Goal: Information Seeking & Learning: Learn about a topic

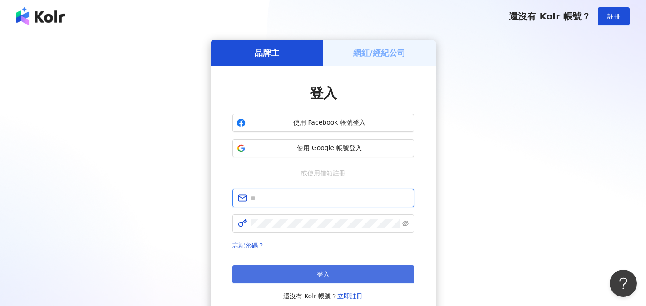
type input "**********"
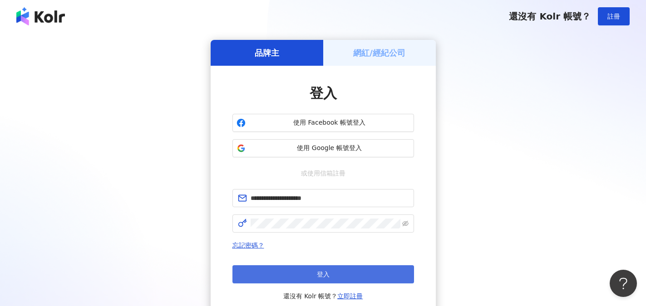
click at [339, 267] on button "登入" at bounding box center [323, 275] width 182 height 18
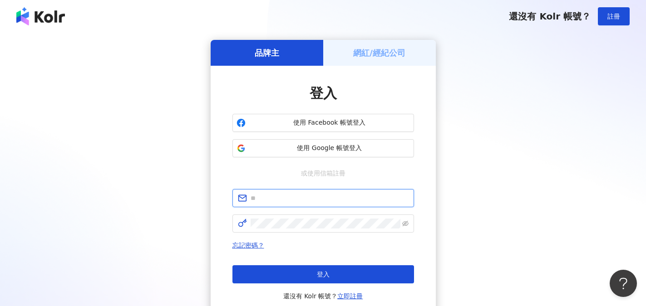
type input "**********"
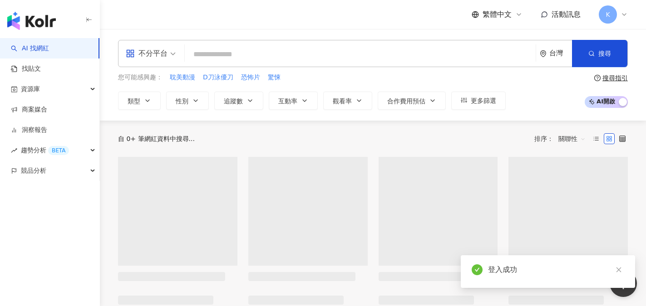
click at [49, 45] on link "AI 找網紅" at bounding box center [30, 48] width 38 height 9
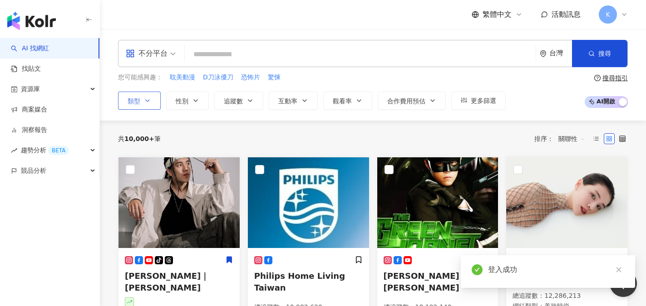
click at [138, 103] on span "類型" at bounding box center [134, 101] width 13 height 7
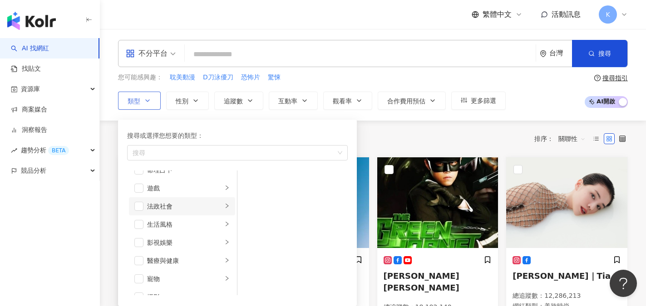
scroll to position [182, 0]
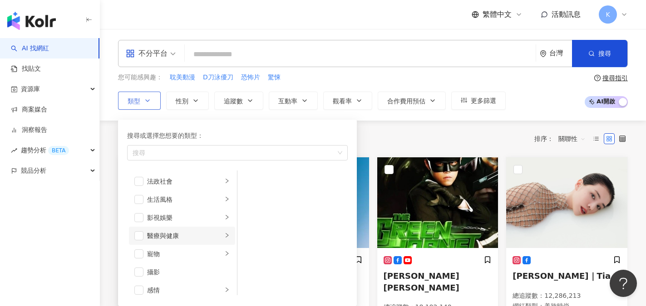
click at [188, 237] on div "醫療與健康" at bounding box center [184, 236] width 75 height 10
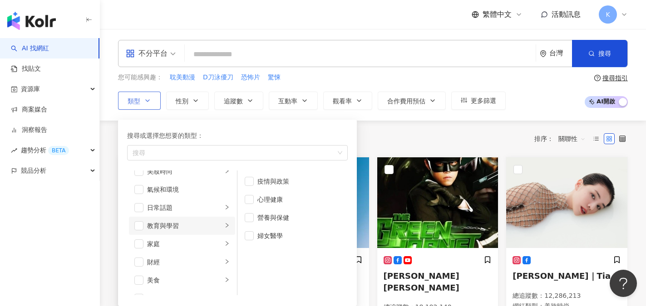
scroll to position [0, 0]
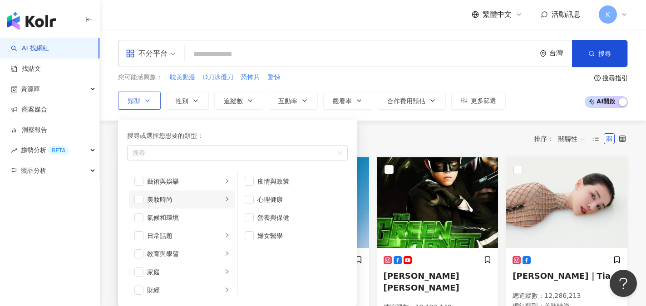
click at [182, 197] on div "美妝時尚" at bounding box center [184, 200] width 75 height 10
click at [263, 246] on div "醫美" at bounding box center [298, 248] width 83 height 10
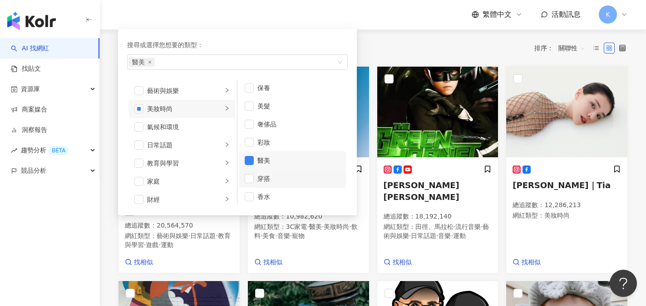
scroll to position [0, 0]
click at [253, 94] on span "button" at bounding box center [249, 90] width 9 height 9
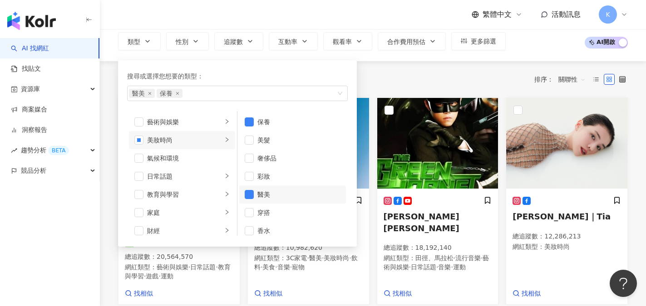
scroll to position [45, 0]
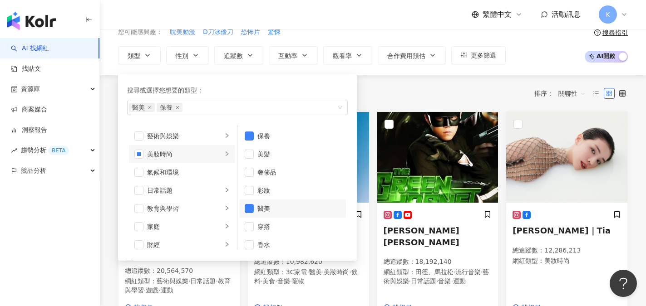
click at [339, 25] on div "繁體中文 活動訊息 K" at bounding box center [373, 14] width 510 height 29
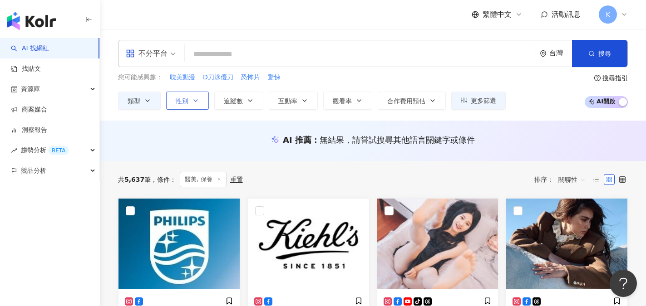
click at [198, 104] on icon "button" at bounding box center [195, 100] width 7 height 7
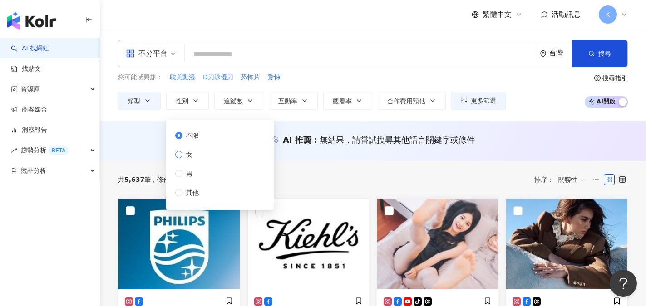
click at [191, 153] on span "女" at bounding box center [190, 155] width 14 height 10
click at [306, 119] on div "不分平台 台灣 搜尋 您可能感興趣： 耽美動漫 D刀泳優刀 恐怖片 驚悚 類型 性別 追蹤數 互動率 觀看率 合作費用預估 更多篩選 不限 女 男 其他 搜尋…" at bounding box center [373, 75] width 546 height 92
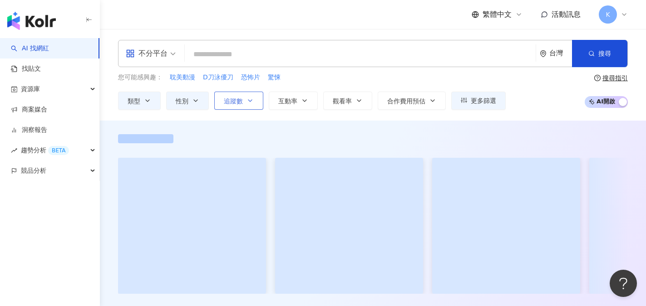
click at [246, 105] on button "追蹤數" at bounding box center [238, 101] width 49 height 18
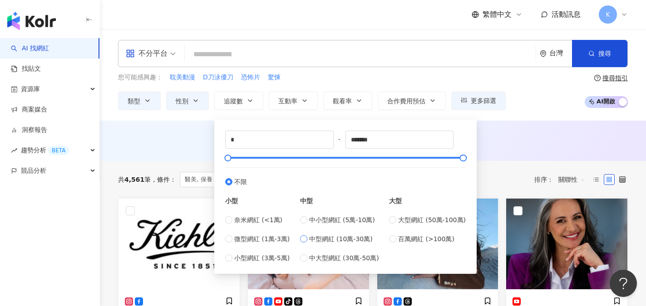
type input "******"
click at [512, 148] on div "AI 推薦 ： 無結果，請嘗試搜尋其他語言關鍵字或條件" at bounding box center [373, 142] width 546 height 17
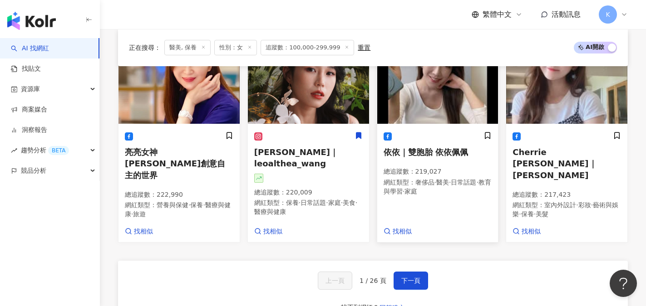
scroll to position [772, 0]
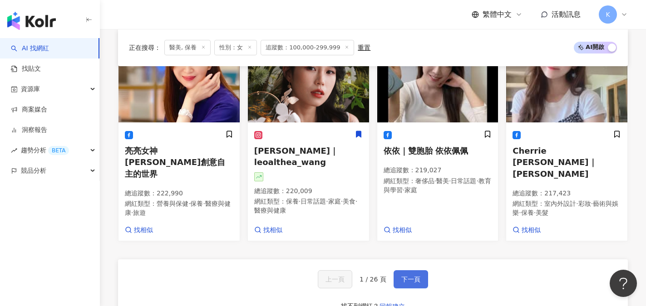
click at [406, 271] on button "下一頁" at bounding box center [411, 280] width 35 height 18
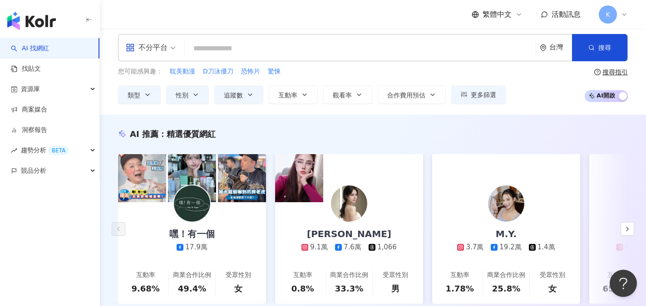
scroll to position [0, 0]
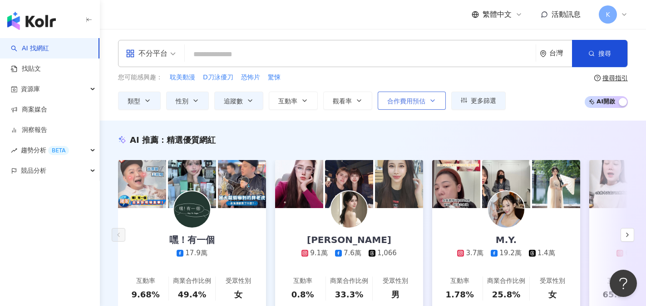
click at [409, 104] on span "合作費用預估" at bounding box center [406, 101] width 38 height 7
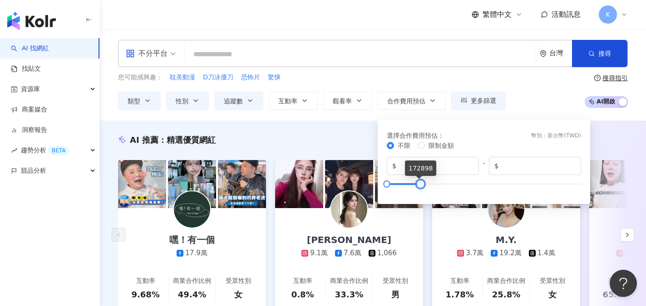
type input "******"
drag, startPoint x: 569, startPoint y: 187, endPoint x: 430, endPoint y: 193, distance: 138.6
click at [430, 193] on div "不限 限制金額 $ * - $ ******" at bounding box center [484, 167] width 194 height 53
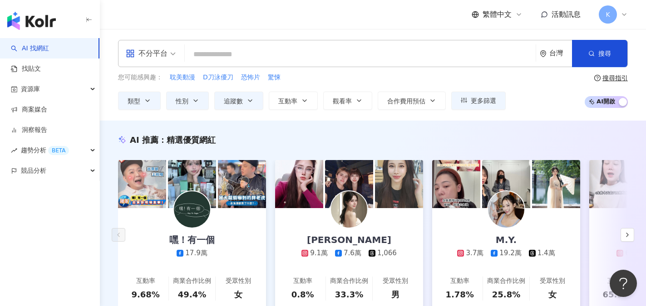
click at [538, 101] on div "您可能感興趣： 耽美動漫 D刀泳優刀 恐怖片 驚悚 類型 性別 追蹤數 互動率 觀看率 合作費用預估 更多篩選 不限 女 男 其他 ****** - ****…" at bounding box center [373, 91] width 510 height 37
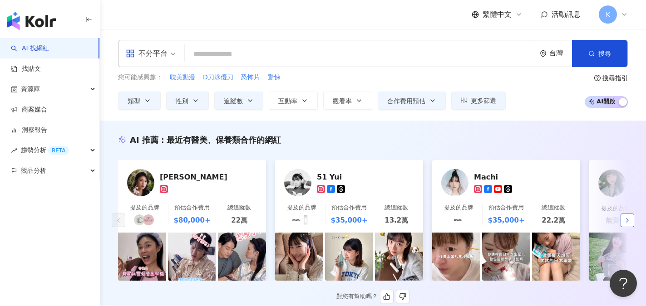
click at [630, 224] on icon "button" at bounding box center [627, 220] width 7 height 7
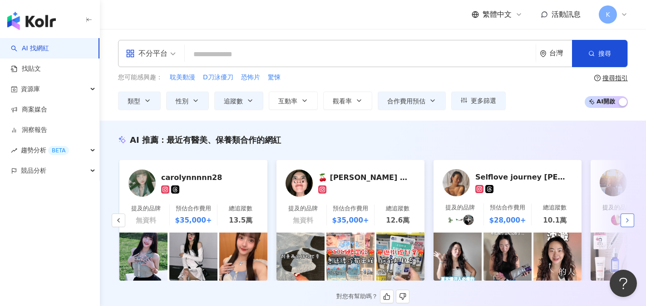
scroll to position [0, 471]
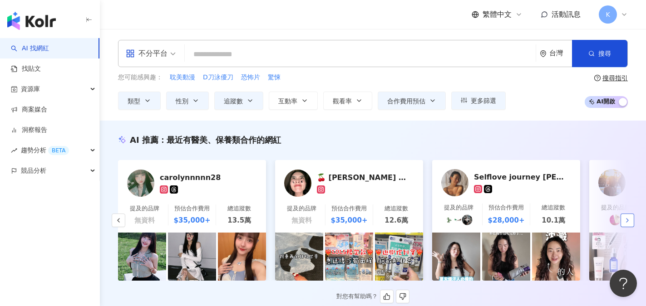
click at [630, 224] on icon "button" at bounding box center [627, 220] width 7 height 7
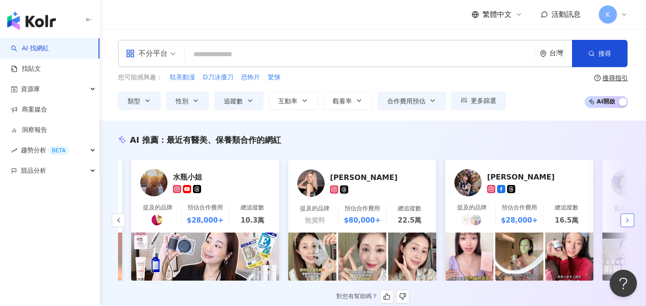
scroll to position [0, 943]
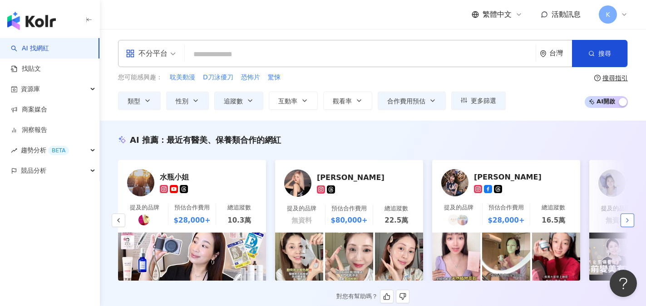
click at [629, 224] on icon "button" at bounding box center [627, 220] width 7 height 7
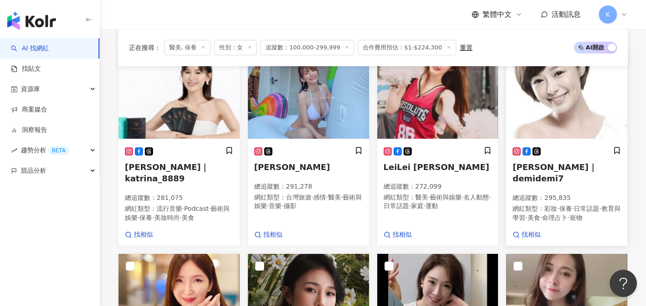
scroll to position [499, 0]
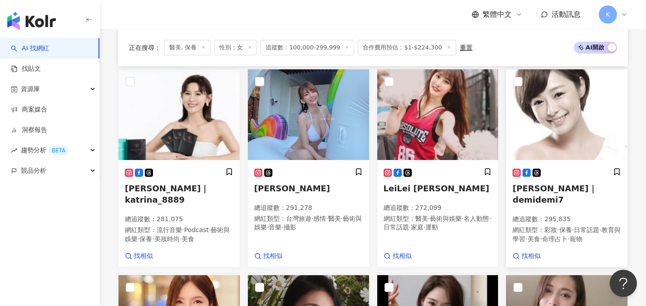
click at [576, 190] on span "[PERSON_NAME]｜demidemi7" at bounding box center [555, 194] width 84 height 21
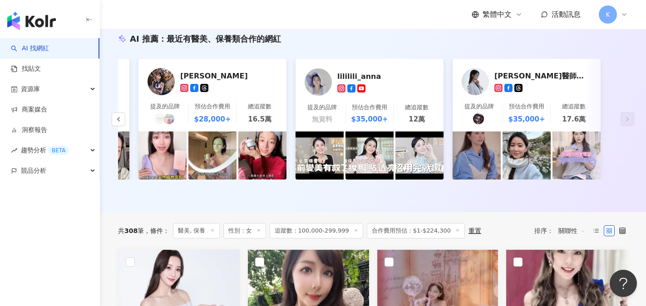
scroll to position [0, 0]
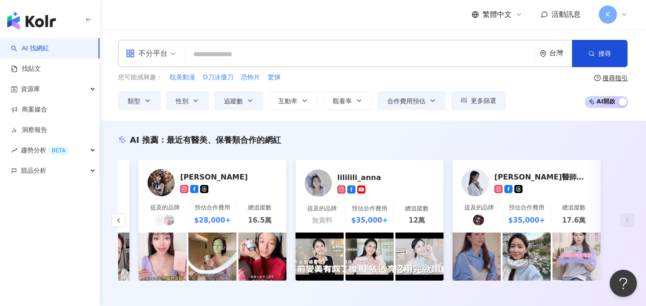
click at [174, 51] on span "不分平台" at bounding box center [151, 53] width 50 height 15
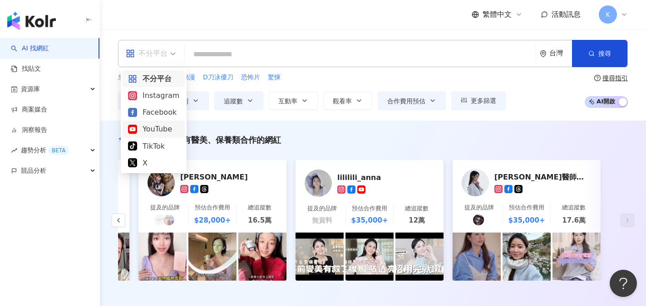
click at [153, 130] on div "YouTube" at bounding box center [153, 128] width 51 height 11
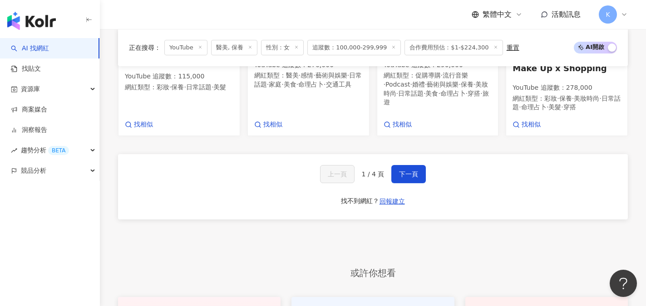
scroll to position [726, 0]
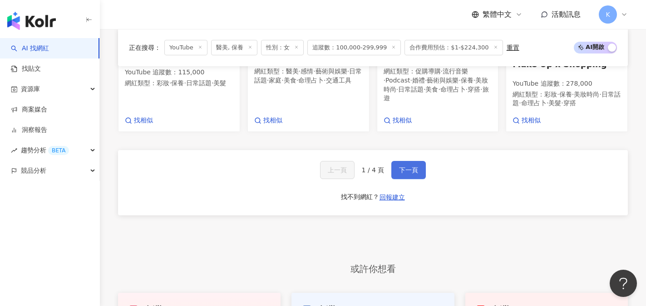
click at [416, 167] on span "下一頁" at bounding box center [408, 170] width 19 height 7
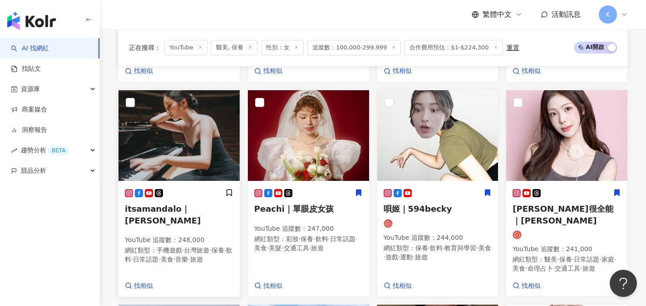
scroll to position [384, 0]
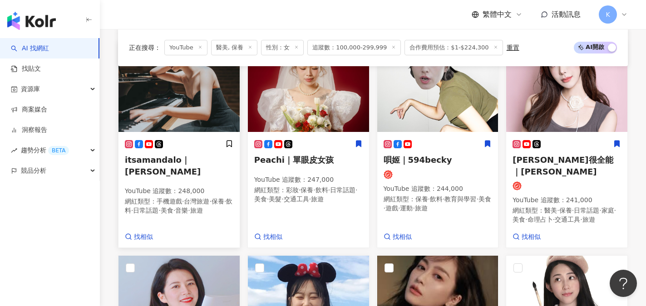
click at [171, 104] on img at bounding box center [179, 86] width 121 height 91
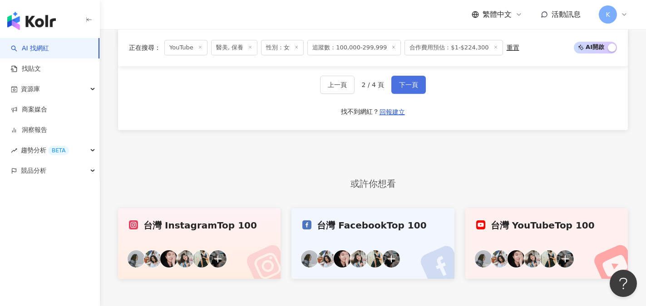
scroll to position [761, 0]
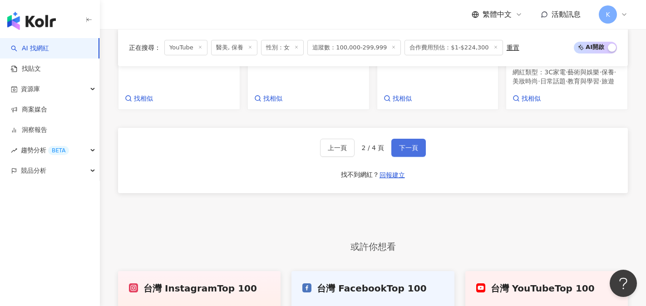
click at [414, 144] on span "下一頁" at bounding box center [408, 147] width 19 height 7
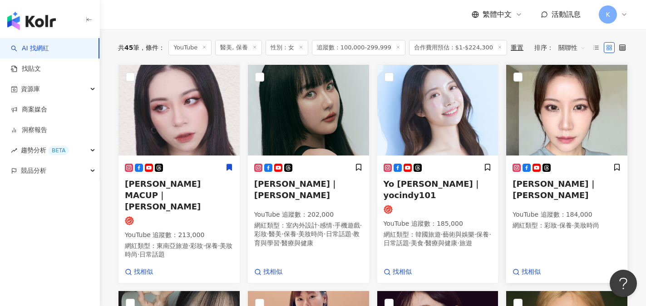
scroll to position [109, 0]
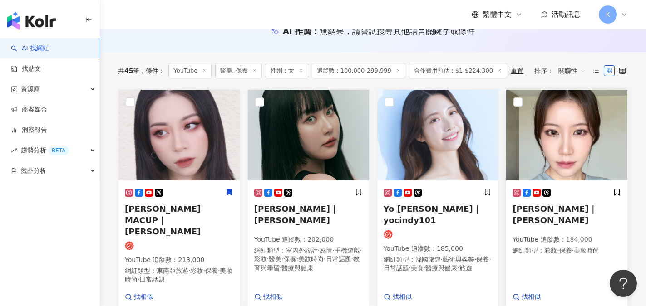
click at [547, 211] on span "[PERSON_NAME]｜[PERSON_NAME]" at bounding box center [555, 214] width 84 height 21
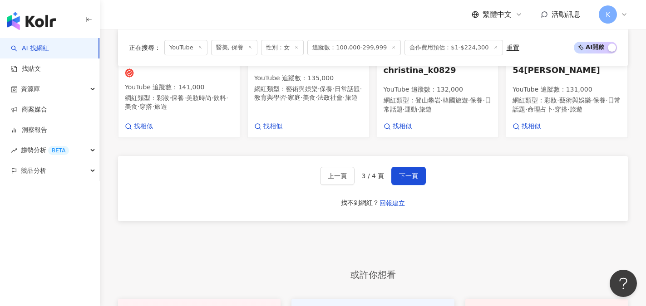
scroll to position [726, 0]
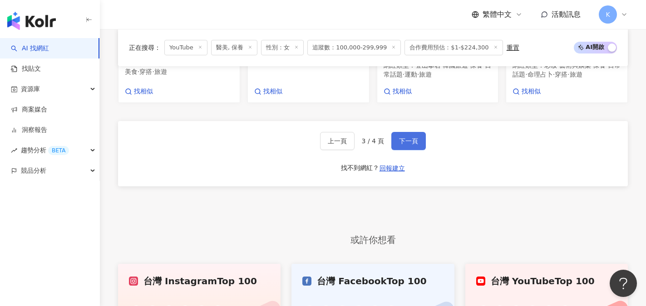
click at [406, 138] on span "下一頁" at bounding box center [408, 141] width 19 height 7
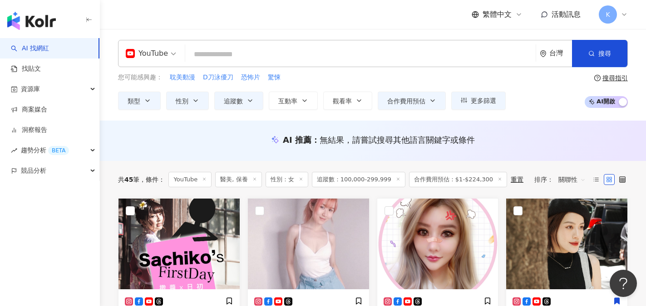
scroll to position [0, 0]
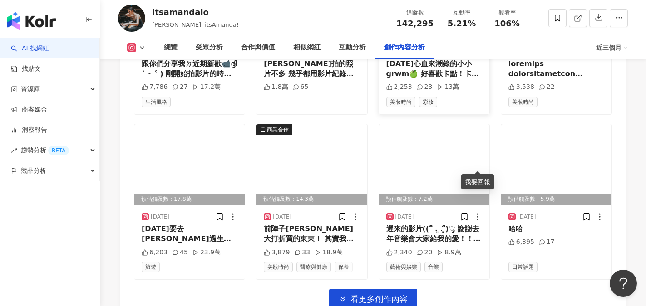
scroll to position [3224, 0]
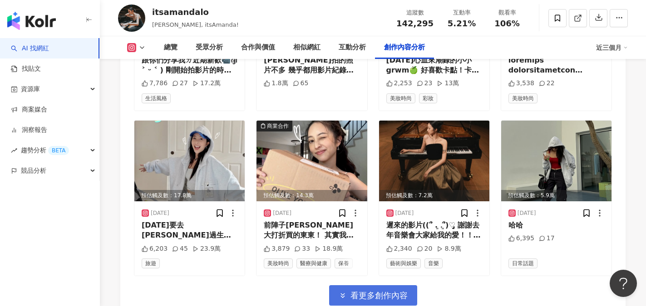
click at [381, 291] on span "看更多創作內容" at bounding box center [379, 296] width 57 height 10
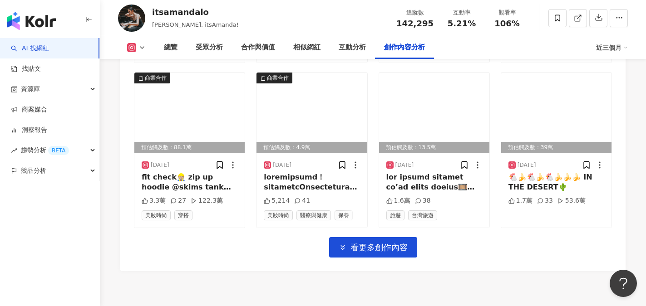
scroll to position [3769, 0]
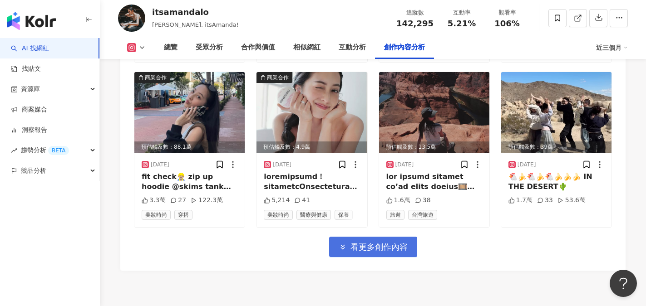
click at [380, 242] on span "看更多創作內容" at bounding box center [379, 247] width 57 height 10
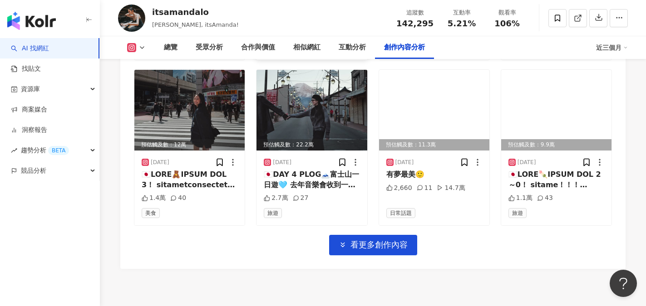
scroll to position [4268, 0]
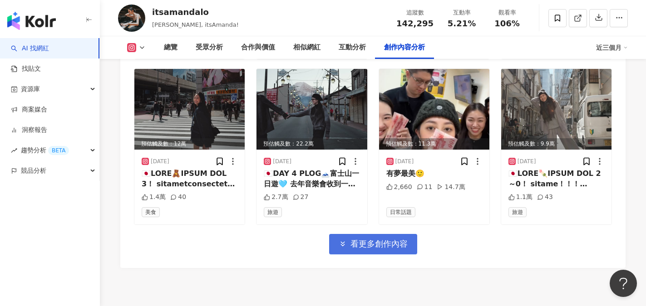
click at [375, 239] on span "看更多創作內容" at bounding box center [379, 244] width 57 height 10
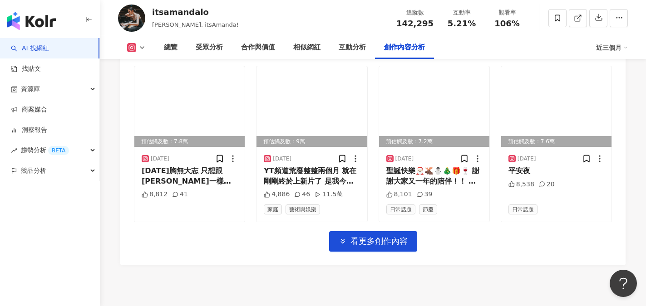
scroll to position [4767, 0]
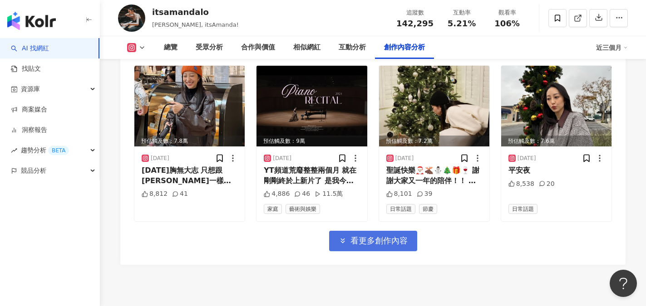
click at [378, 236] on span "看更多創作內容" at bounding box center [379, 241] width 57 height 10
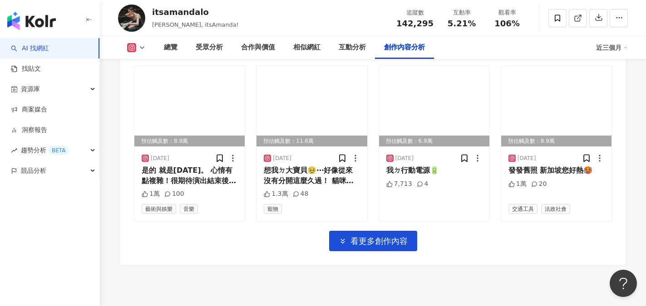
scroll to position [5278, 0]
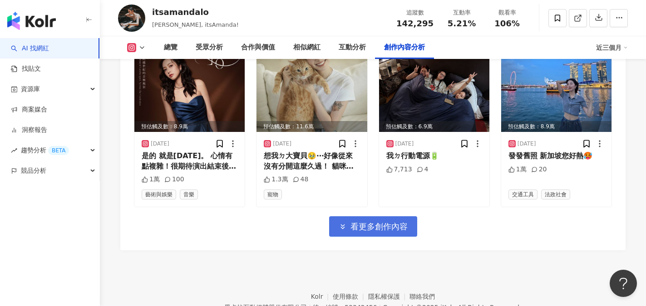
click at [357, 222] on span "看更多創作內容" at bounding box center [379, 227] width 57 height 10
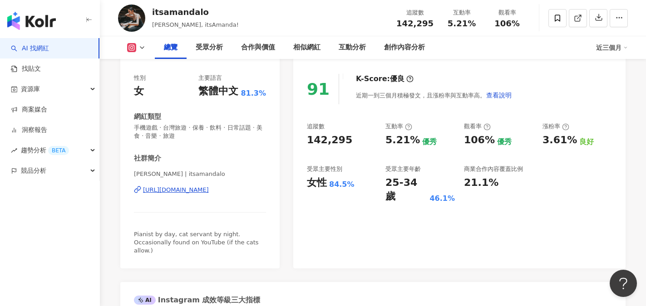
scroll to position [102, 0]
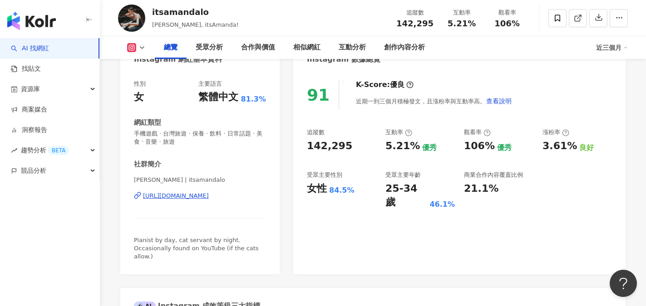
click at [194, 197] on div "https://www.instagram.com/itsamandalo/" at bounding box center [176, 196] width 66 height 8
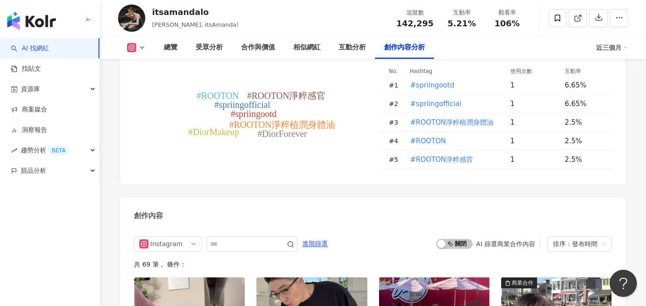
scroll to position [2872, 0]
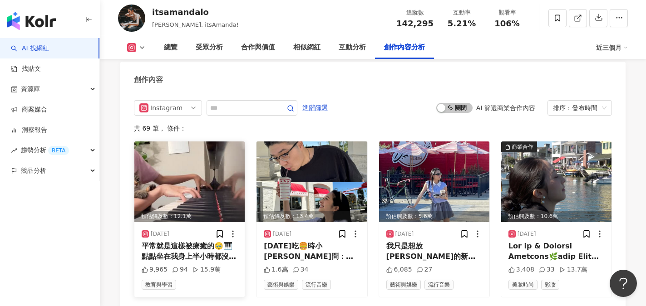
click at [187, 142] on img at bounding box center [189, 182] width 110 height 81
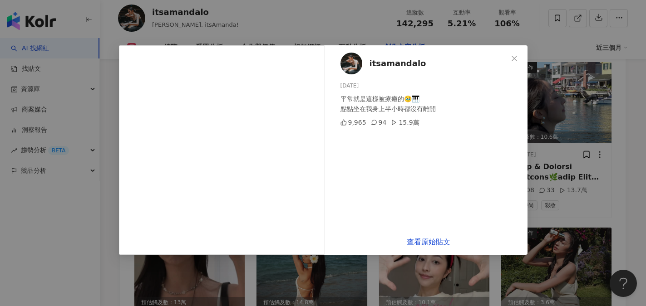
scroll to position [2963, 0]
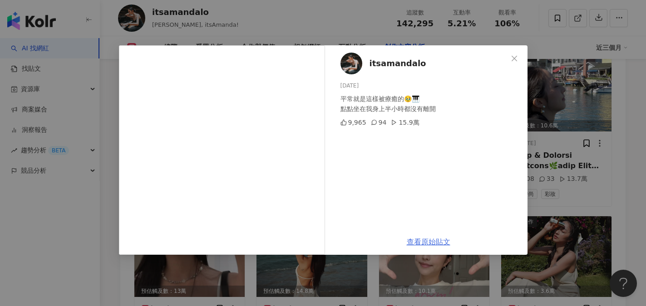
click at [430, 242] on link "查看原始貼文" at bounding box center [429, 242] width 44 height 9
click at [518, 59] on span "Close" at bounding box center [514, 58] width 18 height 7
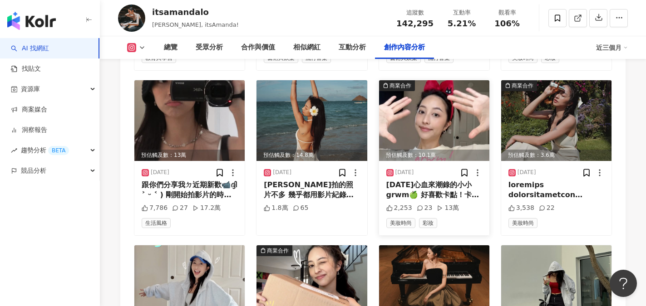
scroll to position [3144, 0]
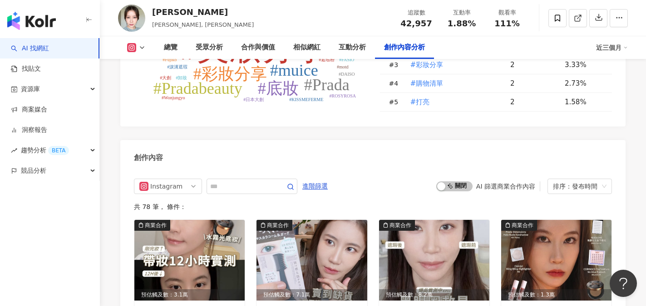
scroll to position [2815, 0]
